Goal: Information Seeking & Learning: Learn about a topic

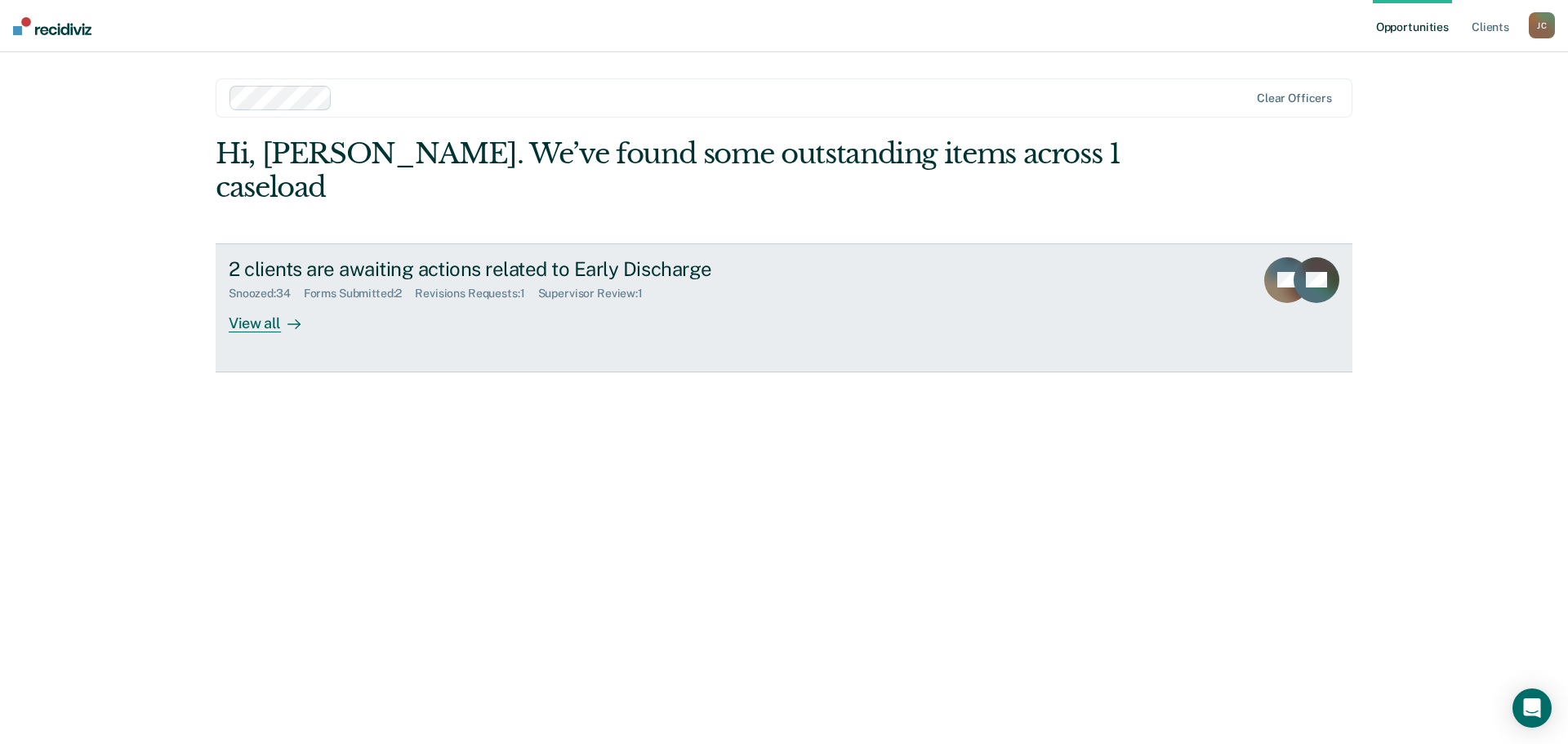
click at [259, 300] on div "View all" at bounding box center [274, 316] width 91 height 32
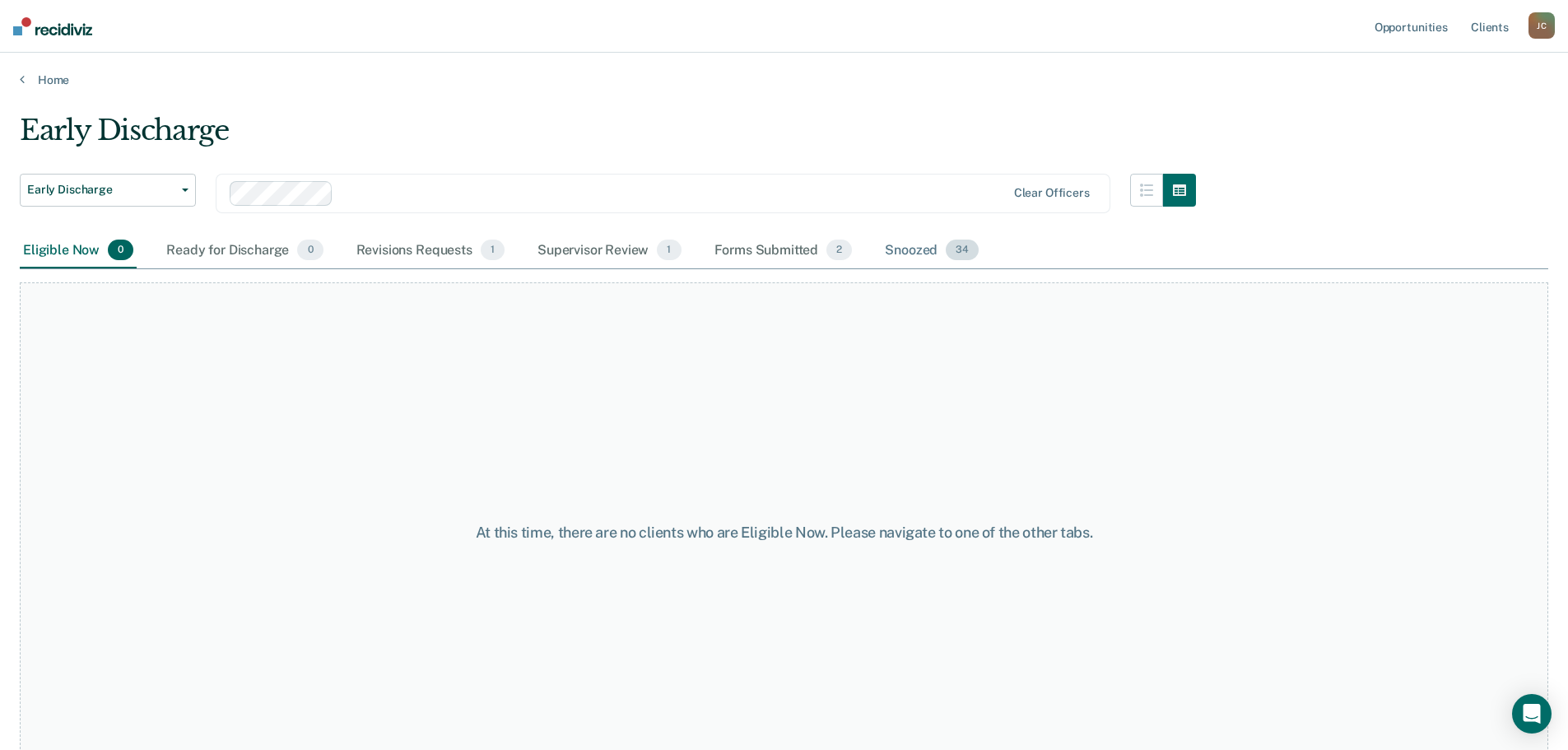
click at [909, 244] on div "Snoozed 34" at bounding box center [932, 250] width 101 height 36
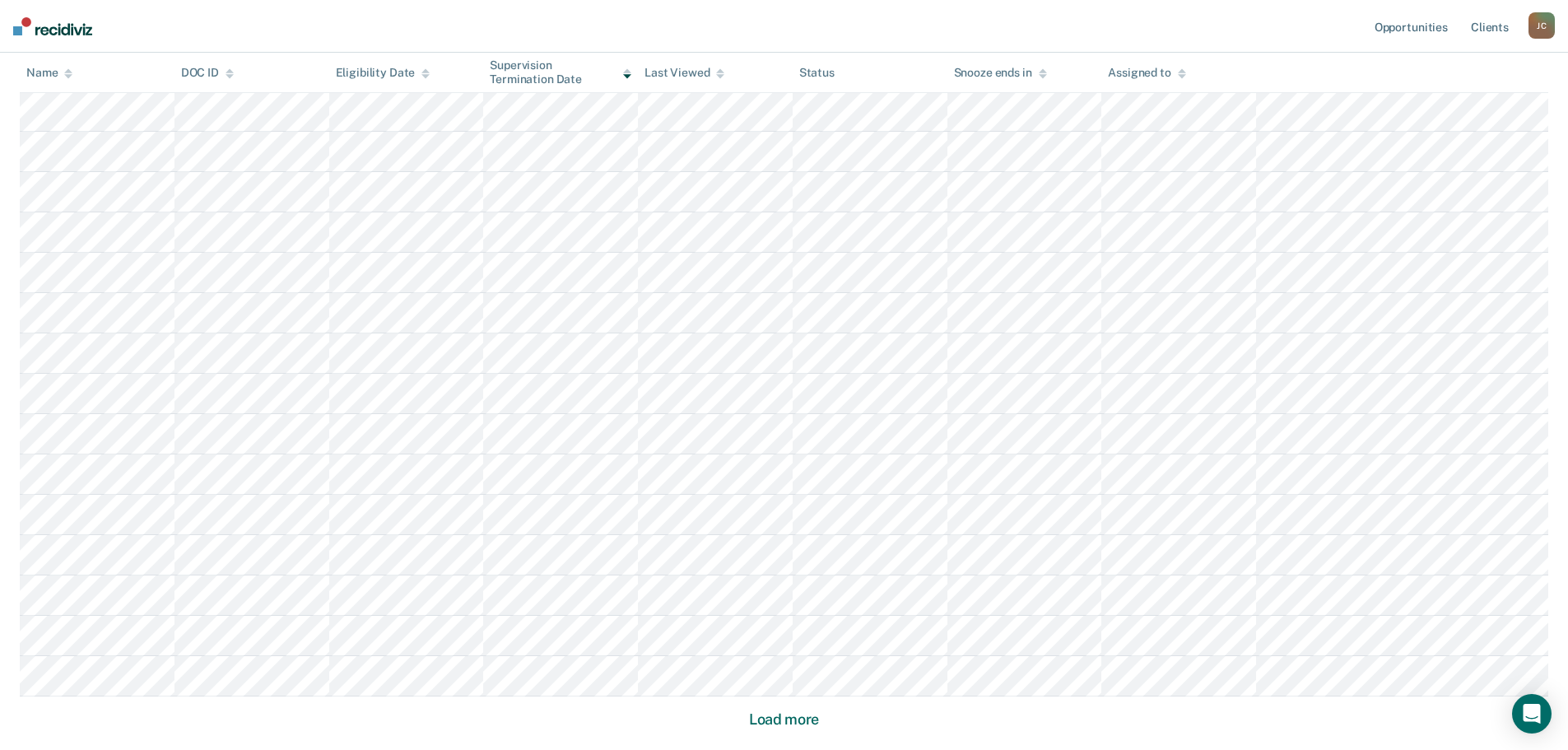
scroll to position [906, 0]
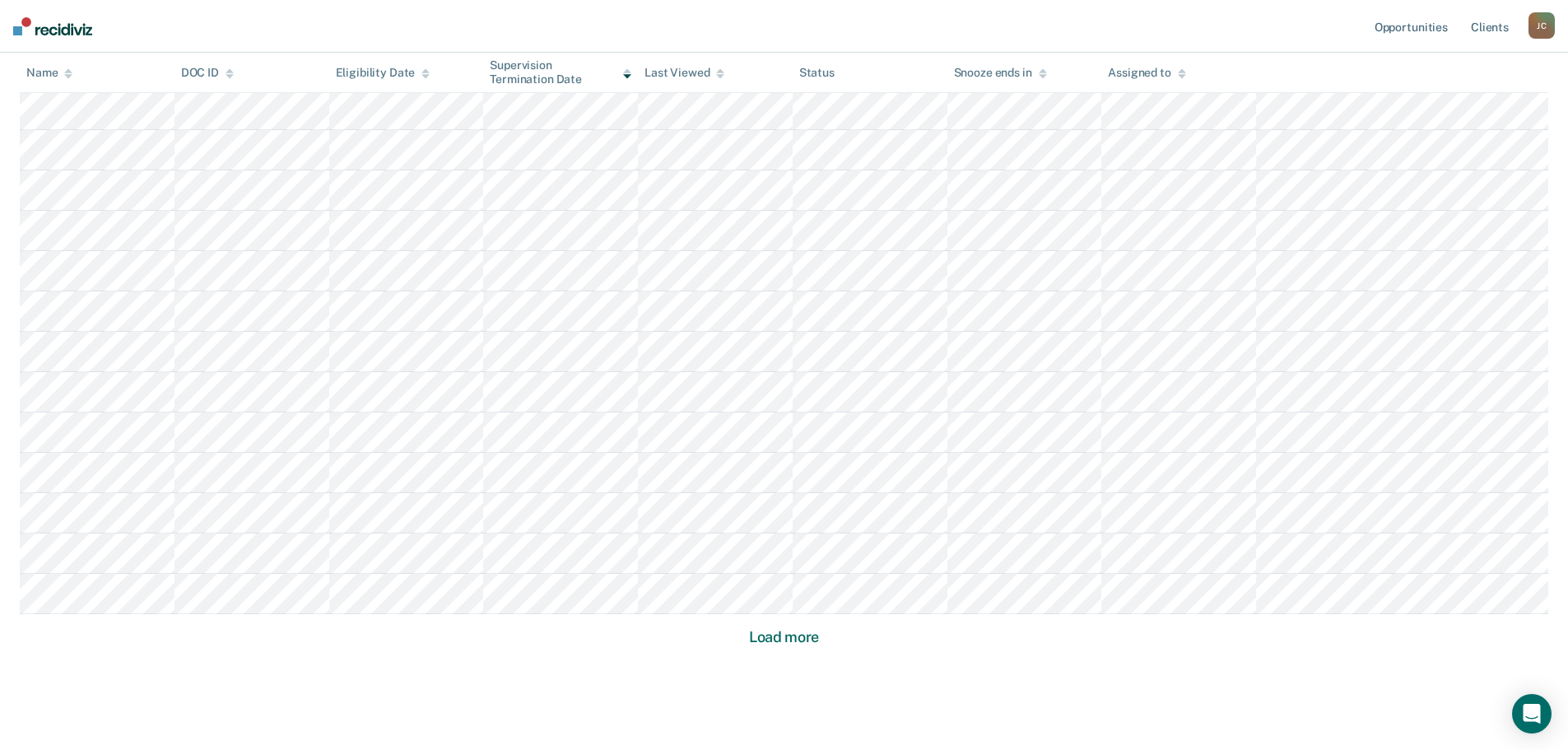
click at [771, 633] on button "Load more" at bounding box center [784, 637] width 79 height 19
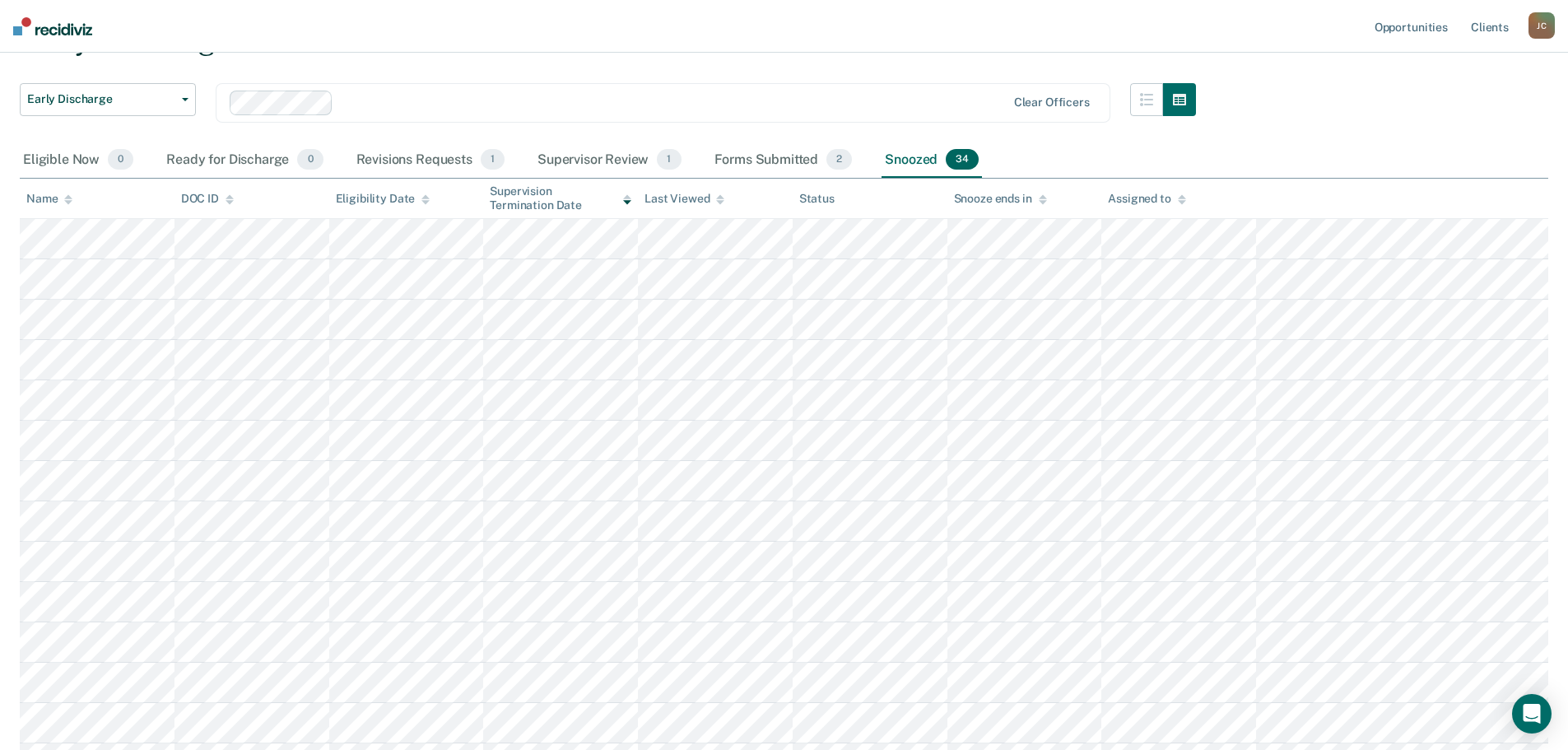
scroll to position [62, 0]
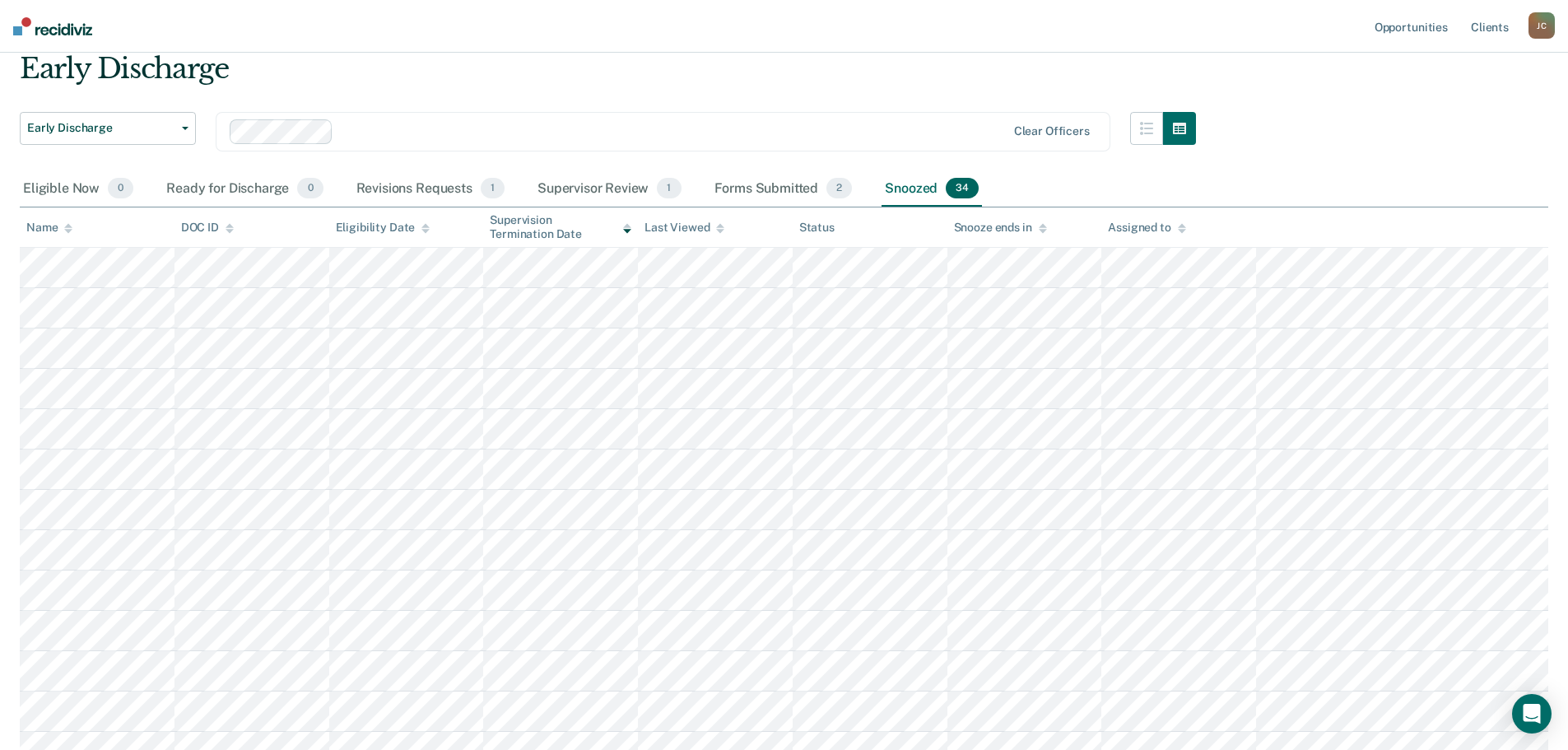
click at [434, 140] on div at bounding box center [672, 131] width 666 height 19
click at [515, 81] on div "Early Discharge" at bounding box center [607, 74] width 1176 height 47
